Goal: Navigation & Orientation: Find specific page/section

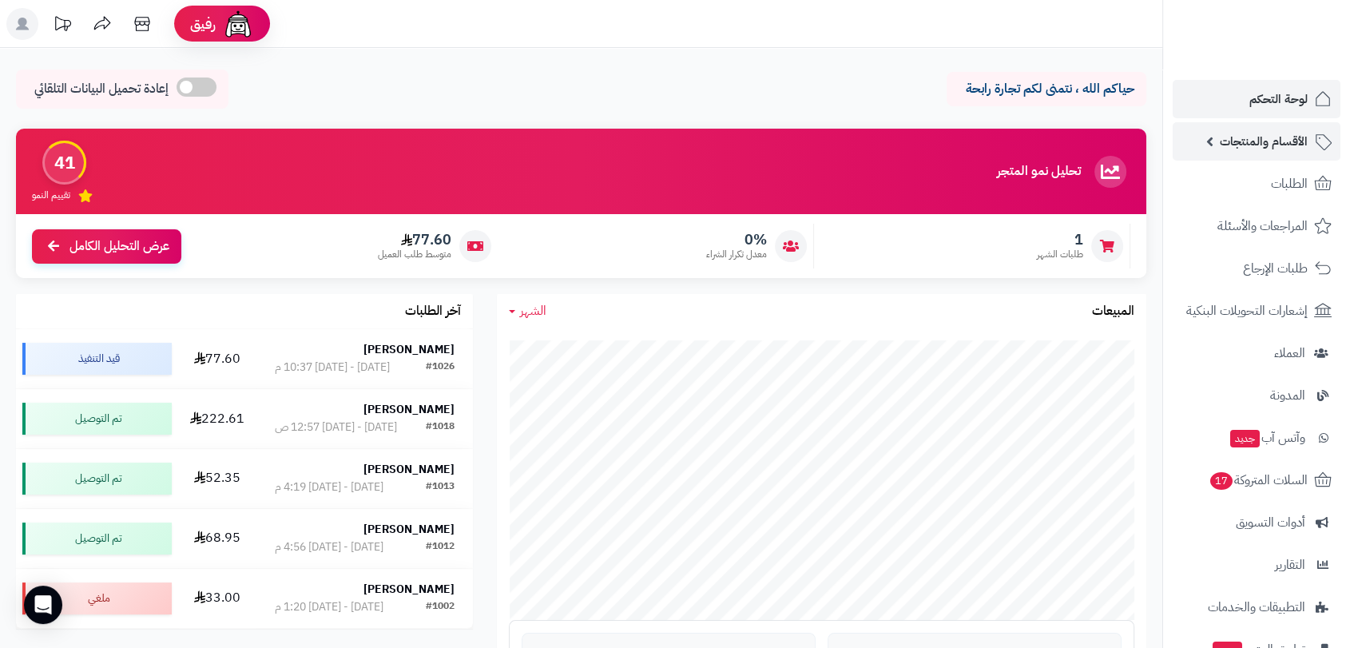
click at [1271, 149] on span "الأقسام والمنتجات" at bounding box center [1263, 141] width 88 height 22
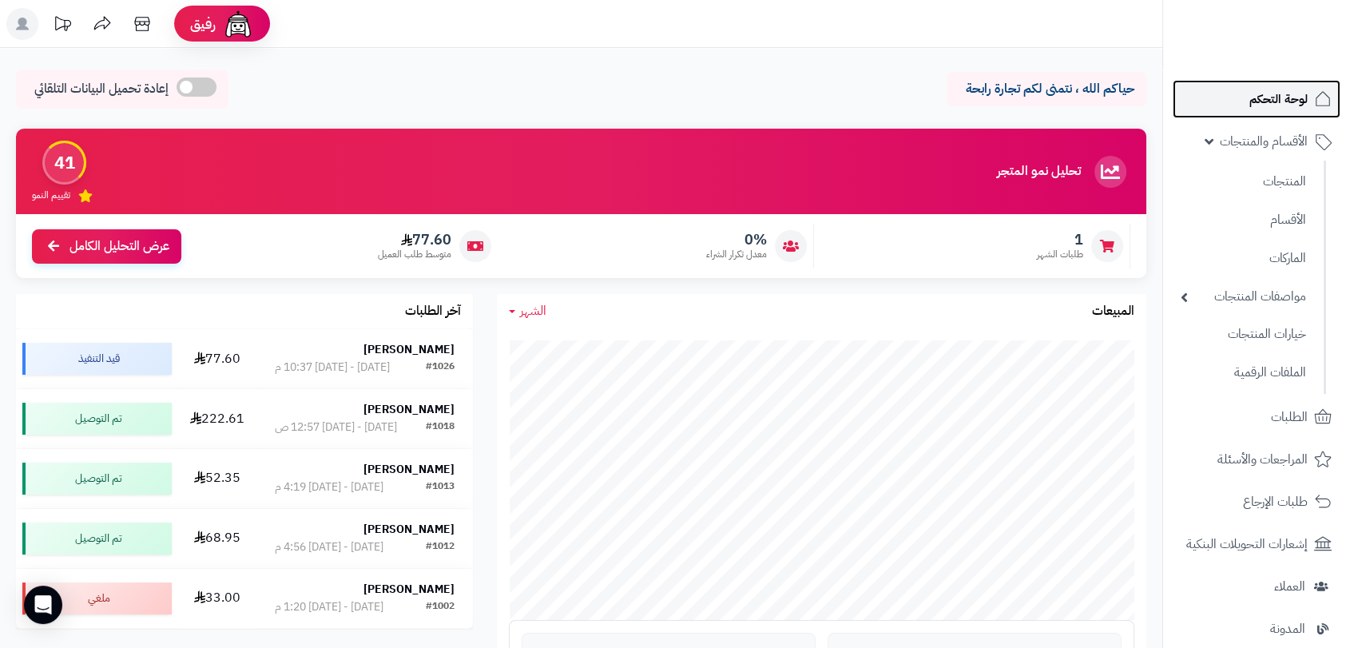
click at [1259, 93] on span "لوحة التحكم" at bounding box center [1278, 99] width 58 height 22
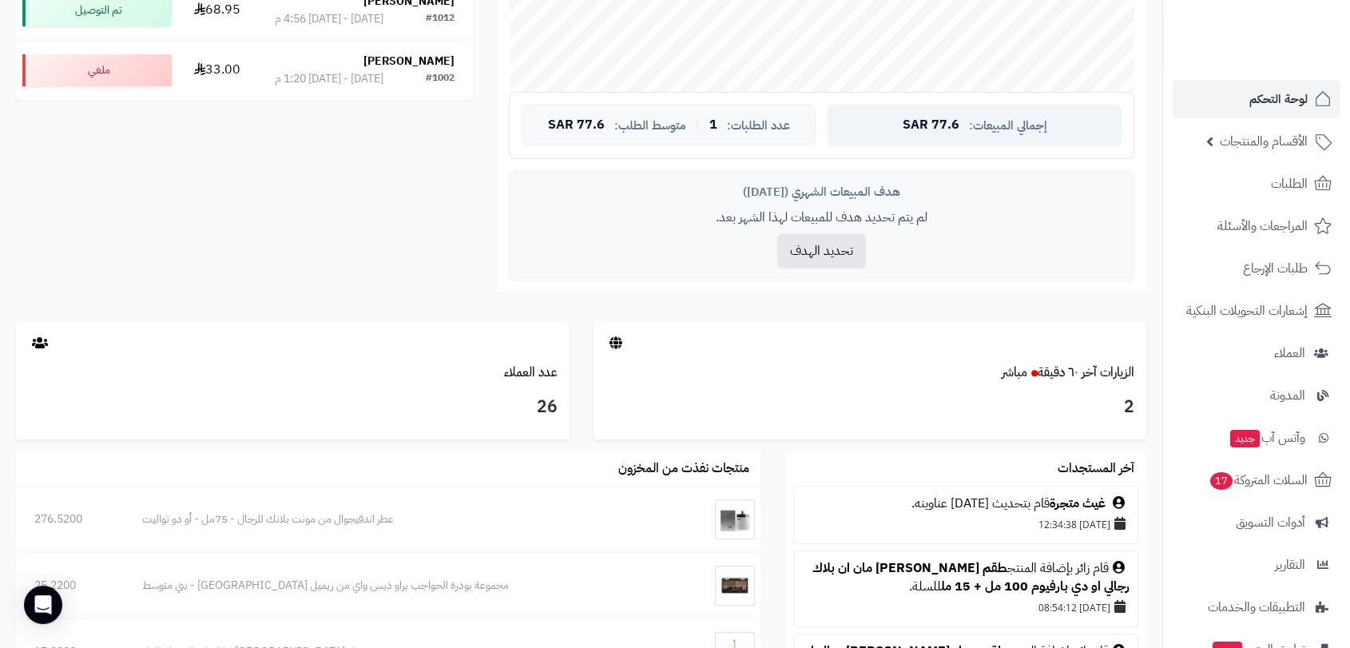
scroll to position [532, 0]
